Goal: Task Accomplishment & Management: Manage account settings

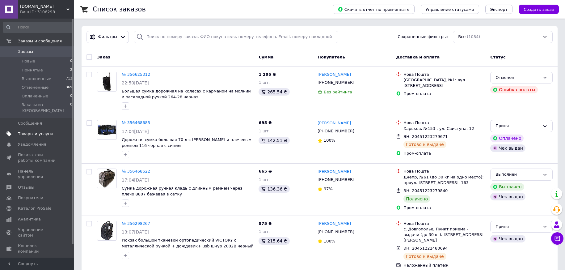
click at [39, 128] on link "Товары и услуги" at bounding box center [38, 133] width 76 height 11
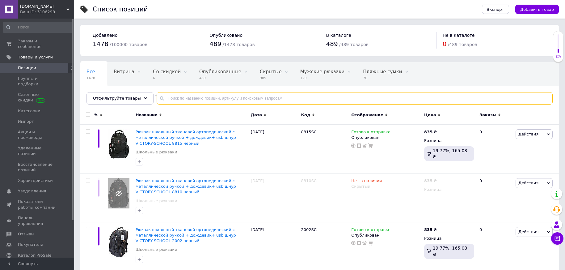
click at [173, 104] on input "text" at bounding box center [355, 98] width 396 height 12
type input "8815"
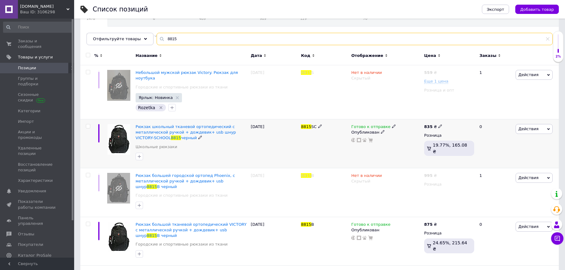
scroll to position [62, 0]
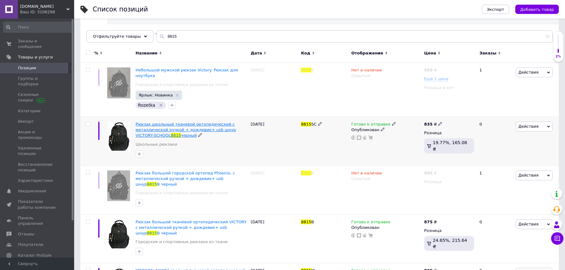
click at [203, 122] on span "Рюкзак школьный тканевой ортопедический с металлической ручкой + дождевик+ usb …" at bounding box center [186, 130] width 100 height 16
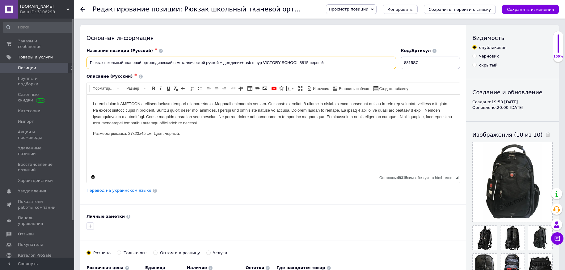
drag, startPoint x: 328, startPoint y: 61, endPoint x: 18, endPoint y: 35, distance: 311.2
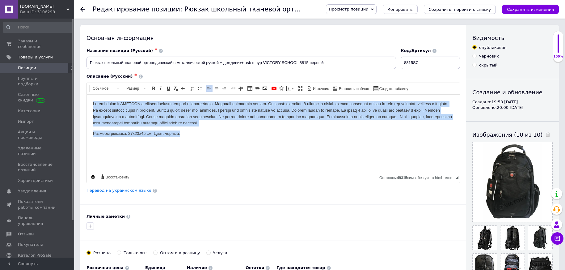
drag, startPoint x: 190, startPoint y: 136, endPoint x: 73, endPoint y: 103, distance: 121.6
click at [87, 103] on html "Размеры рюкзака: 27х23х45 см. Цвет: черный." at bounding box center [273, 118] width 373 height 48
copy body "Рюкзак школьный VICTORY с ортопедической спинкой и конструкцией .Стильный город…"
click at [196, 139] on html "Размеры рюкзака: 27х23х45 см. Цвет: черный." at bounding box center [273, 118] width 373 height 48
drag, startPoint x: 196, startPoint y: 138, endPoint x: 87, endPoint y: 101, distance: 115.2
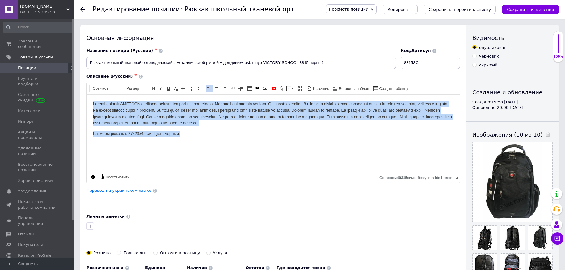
click at [87, 101] on html "Размеры рюкзака: 27х23х45 см. Цвет: черный." at bounding box center [273, 118] width 373 height 48
copy body "Рюкзак школьный VICTORY с ортопедической спинкой и конструкцией .Стильный город…"
click at [222, 143] on html "Размеры рюкзака: 27х23х45 см. Цвет: черный." at bounding box center [273, 118] width 373 height 48
drag, startPoint x: 221, startPoint y: 143, endPoint x: 73, endPoint y: 92, distance: 156.8
click at [87, 94] on html "Размеры рюкзака: 27х23х45 см. Цвет: черный." at bounding box center [273, 118] width 373 height 48
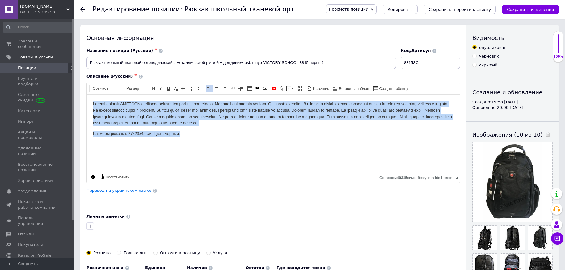
copy body "Рюкзак школьный VICTORY с ортопедической спинкой и конструкцией .Стильный город…"
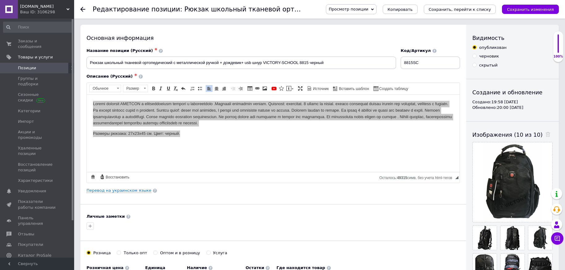
click at [43, 65] on span "Позиции" at bounding box center [37, 68] width 39 height 6
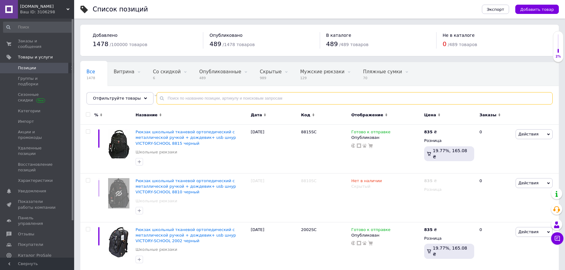
click at [168, 99] on input "text" at bounding box center [355, 98] width 396 height 12
type input "2002"
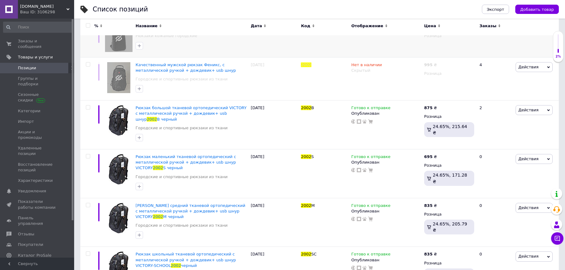
scroll to position [131, 0]
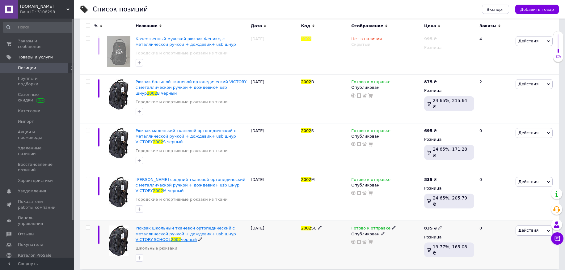
click at [179, 225] on span "Рюкзак школьный тканевой ортопедический с металлической ручкой + дождевик+ usb …" at bounding box center [186, 233] width 100 height 16
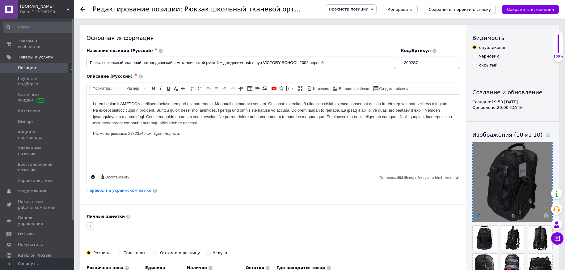
click at [479, 214] on use at bounding box center [479, 215] width 5 height 3
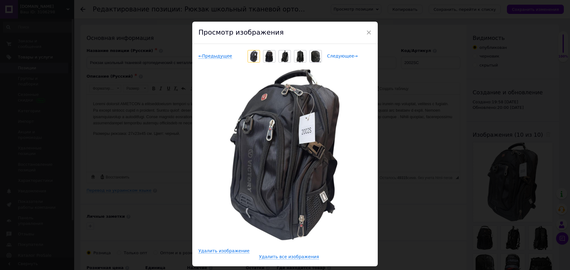
click at [347, 58] on span "Следующее →" at bounding box center [342, 55] width 31 height 5
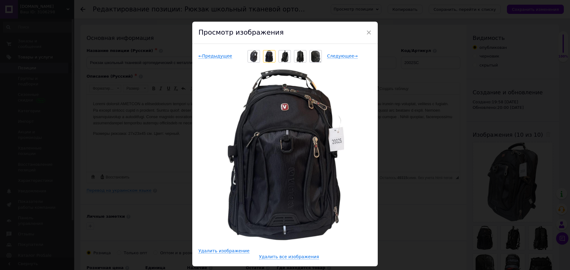
click at [366, 33] on span "×" at bounding box center [369, 32] width 6 height 11
